Goal: Obtain resource: Obtain resource

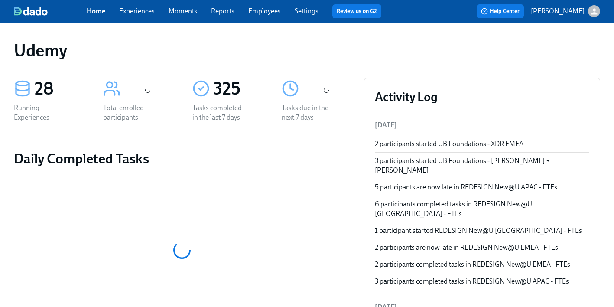
click at [143, 6] on span "Experiences" at bounding box center [137, 11] width 36 height 10
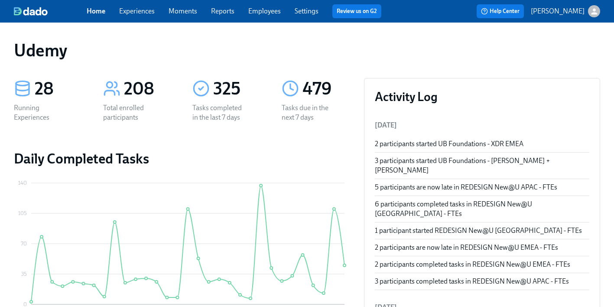
click at [136, 13] on link "Experiences" at bounding box center [137, 11] width 36 height 8
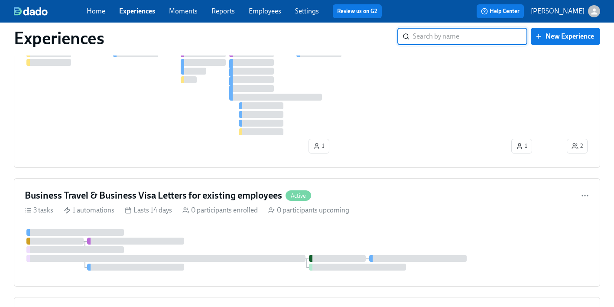
scroll to position [2191, 0]
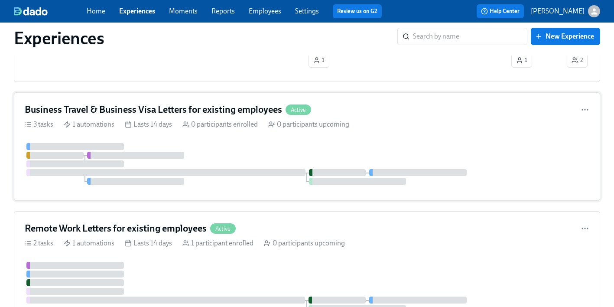
click at [132, 112] on h4 "Business Travel & Business Visa Letters for existing employees" at bounding box center [153, 109] width 257 height 13
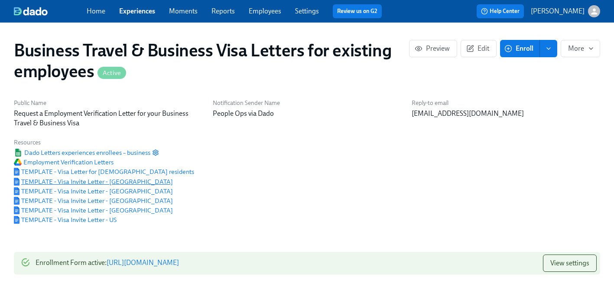
click at [107, 181] on span "TEMPLATE - Visa Invite Letter - Australia" at bounding box center [93, 181] width 159 height 9
